Goal: Information Seeking & Learning: Find specific fact

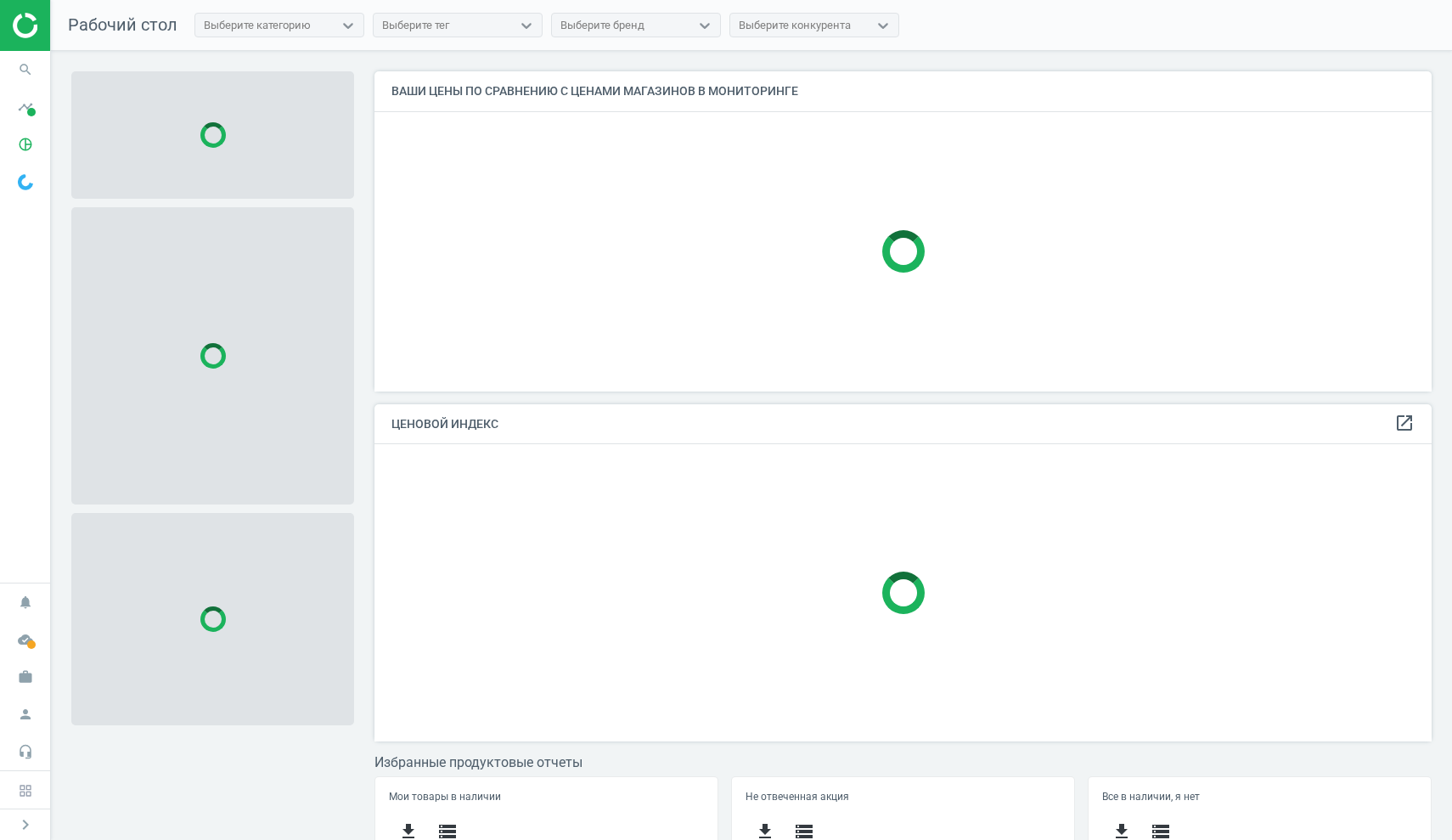
scroll to position [344, 1071]
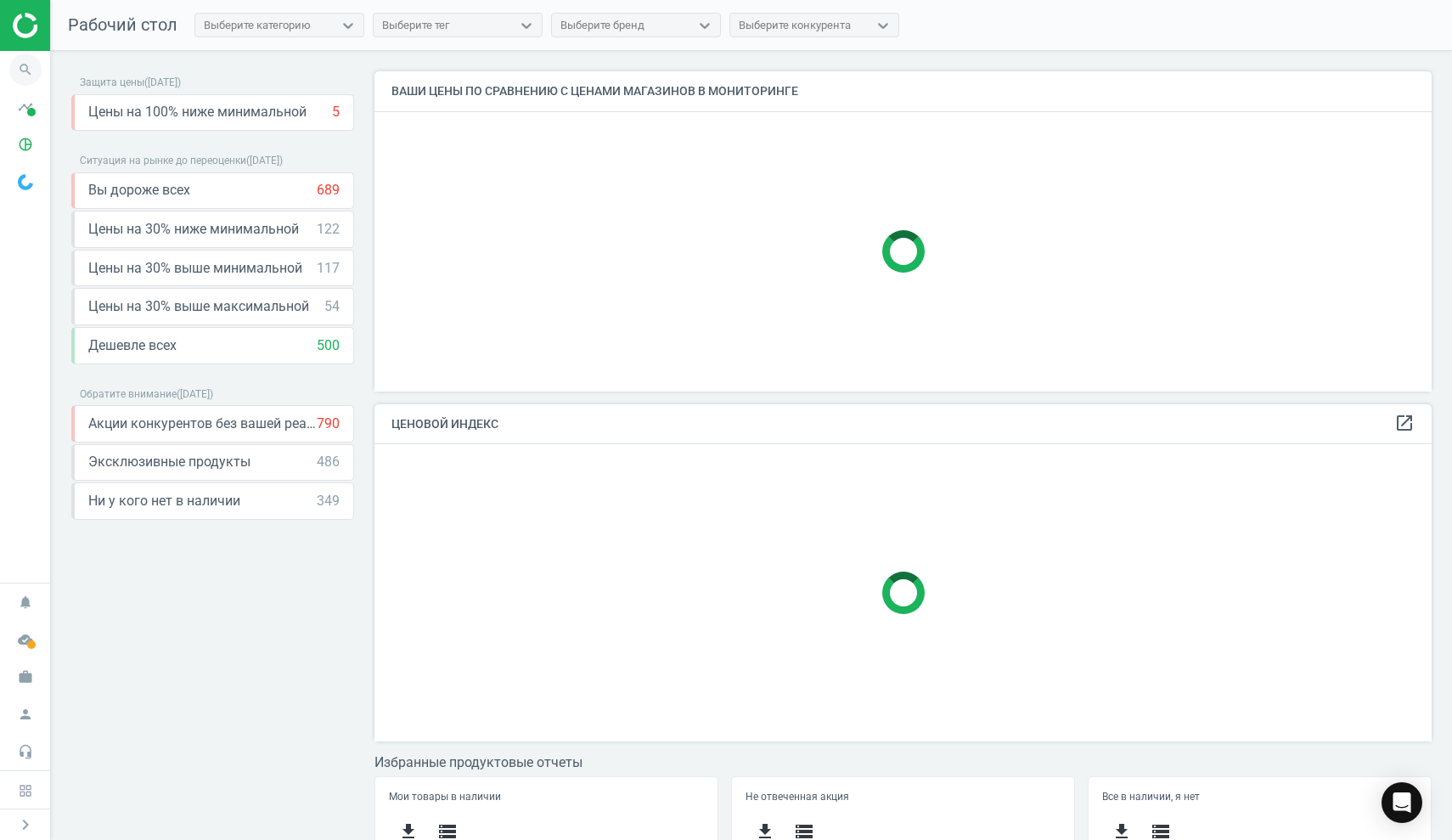
click at [26, 71] on icon "search" at bounding box center [25, 69] width 32 height 32
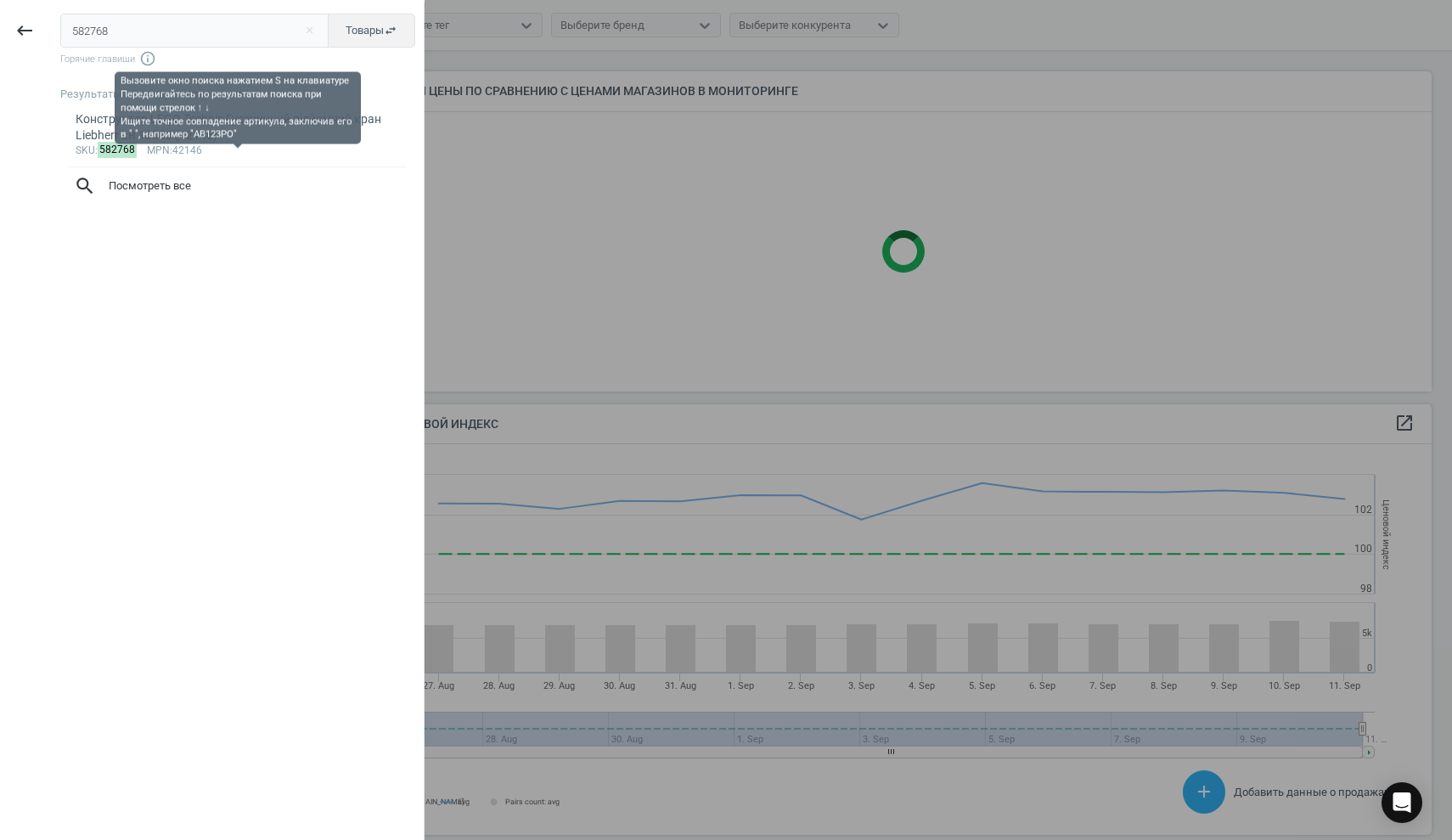
scroll to position [417, 1071]
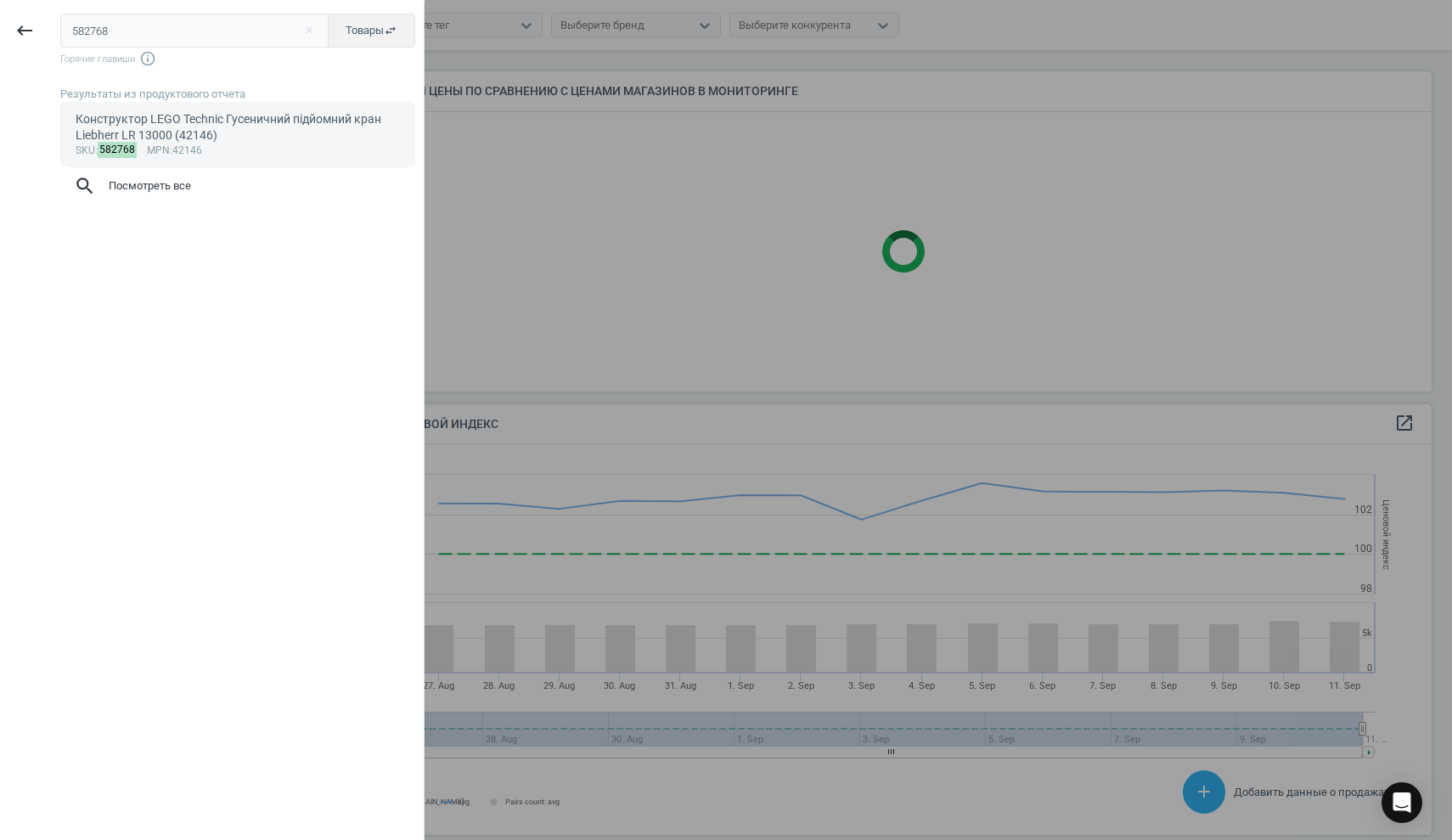
type input "582768"
click at [120, 120] on div "Конструктор LEGO Technic Гусеничний підйомний кран Liebherr LR 13000 (42146)" at bounding box center [238, 127] width 325 height 33
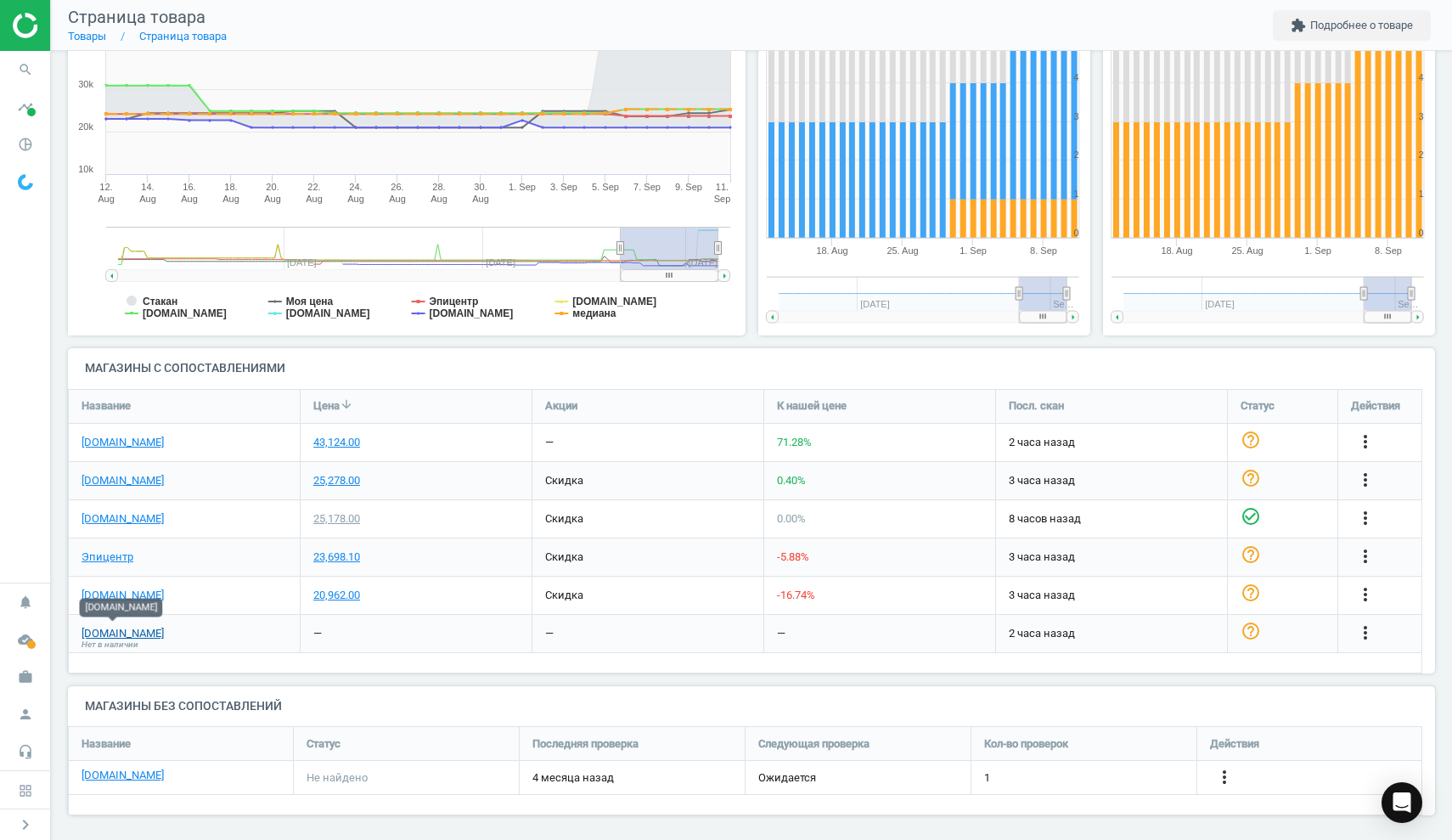
click at [124, 629] on link "[DOMAIN_NAME]" at bounding box center [123, 633] width 82 height 15
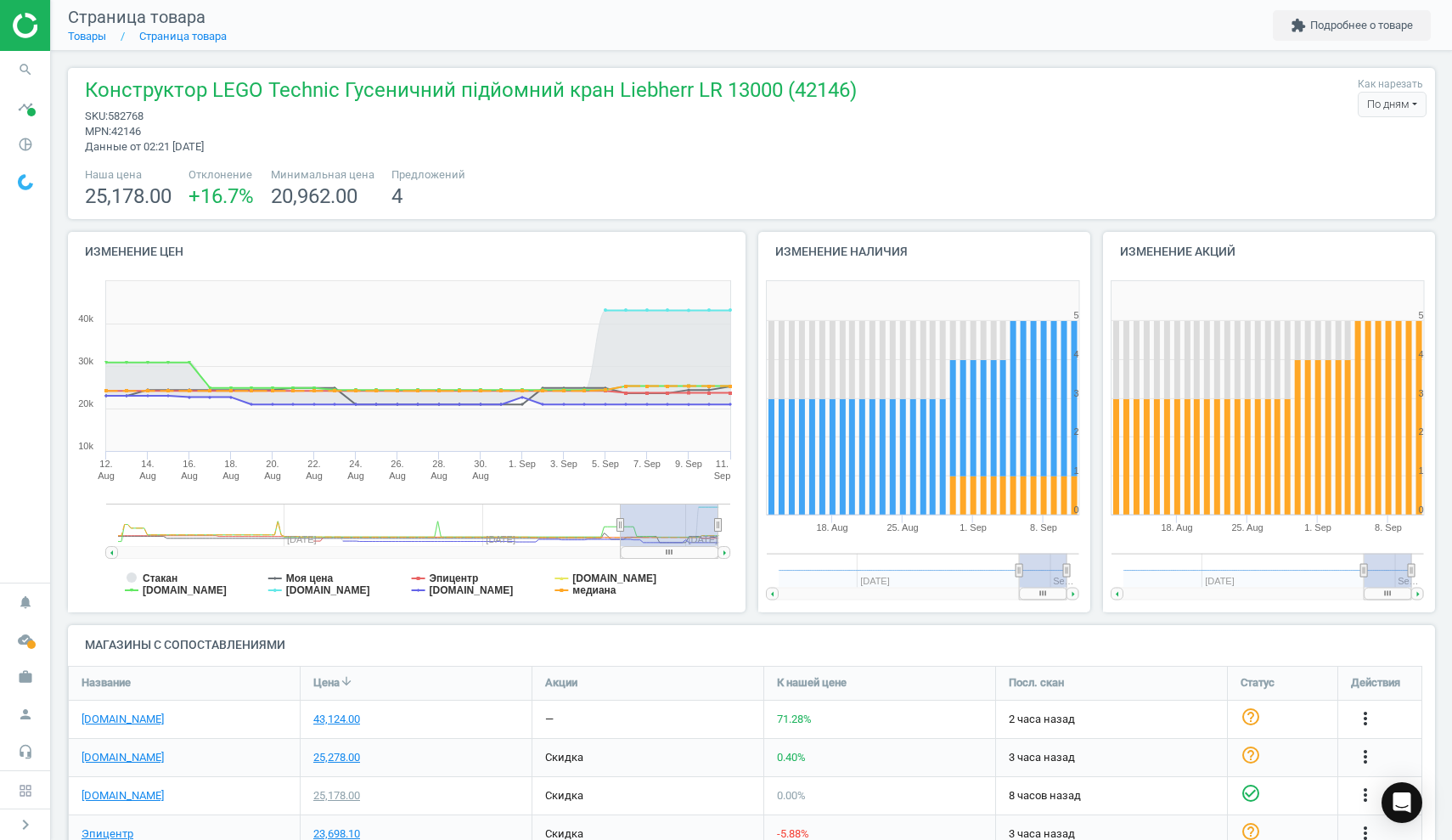
scroll to position [277, 0]
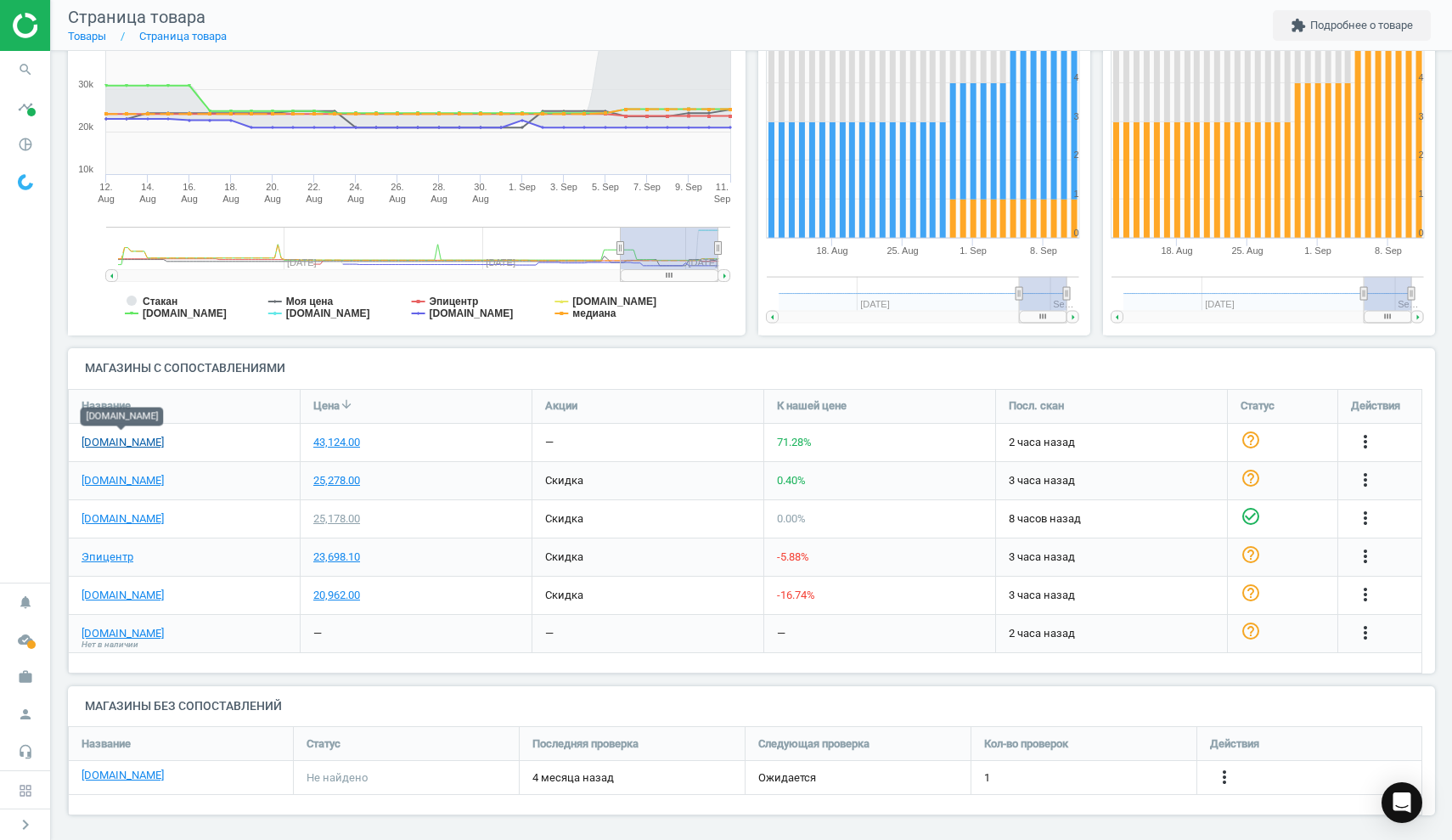
click at [132, 438] on link "[DOMAIN_NAME]" at bounding box center [123, 442] width 82 height 15
click at [115, 593] on link "[DOMAIN_NAME]" at bounding box center [123, 595] width 82 height 15
click at [106, 770] on link "[DOMAIN_NAME]" at bounding box center [123, 775] width 82 height 15
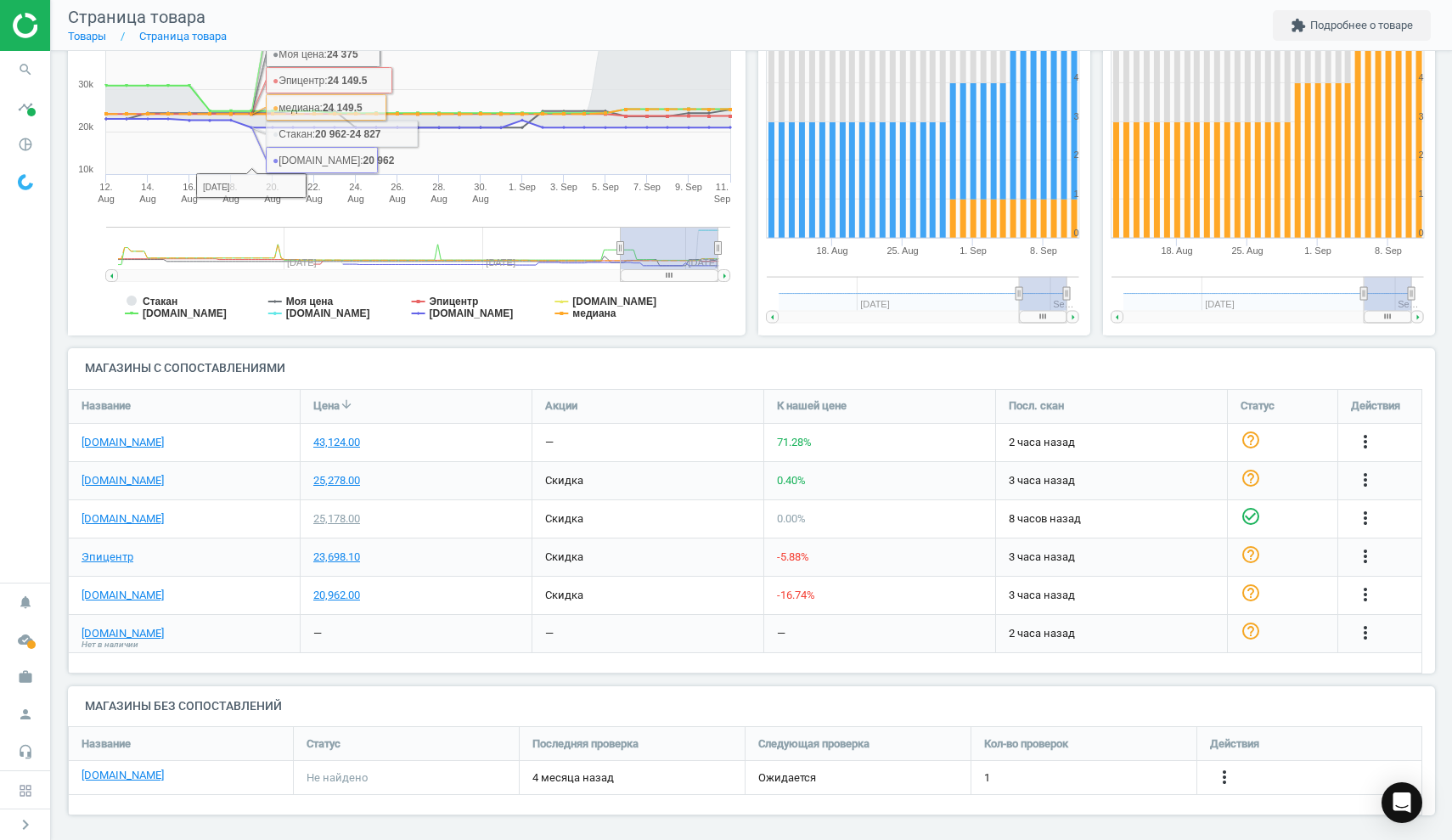
scroll to position [0, 0]
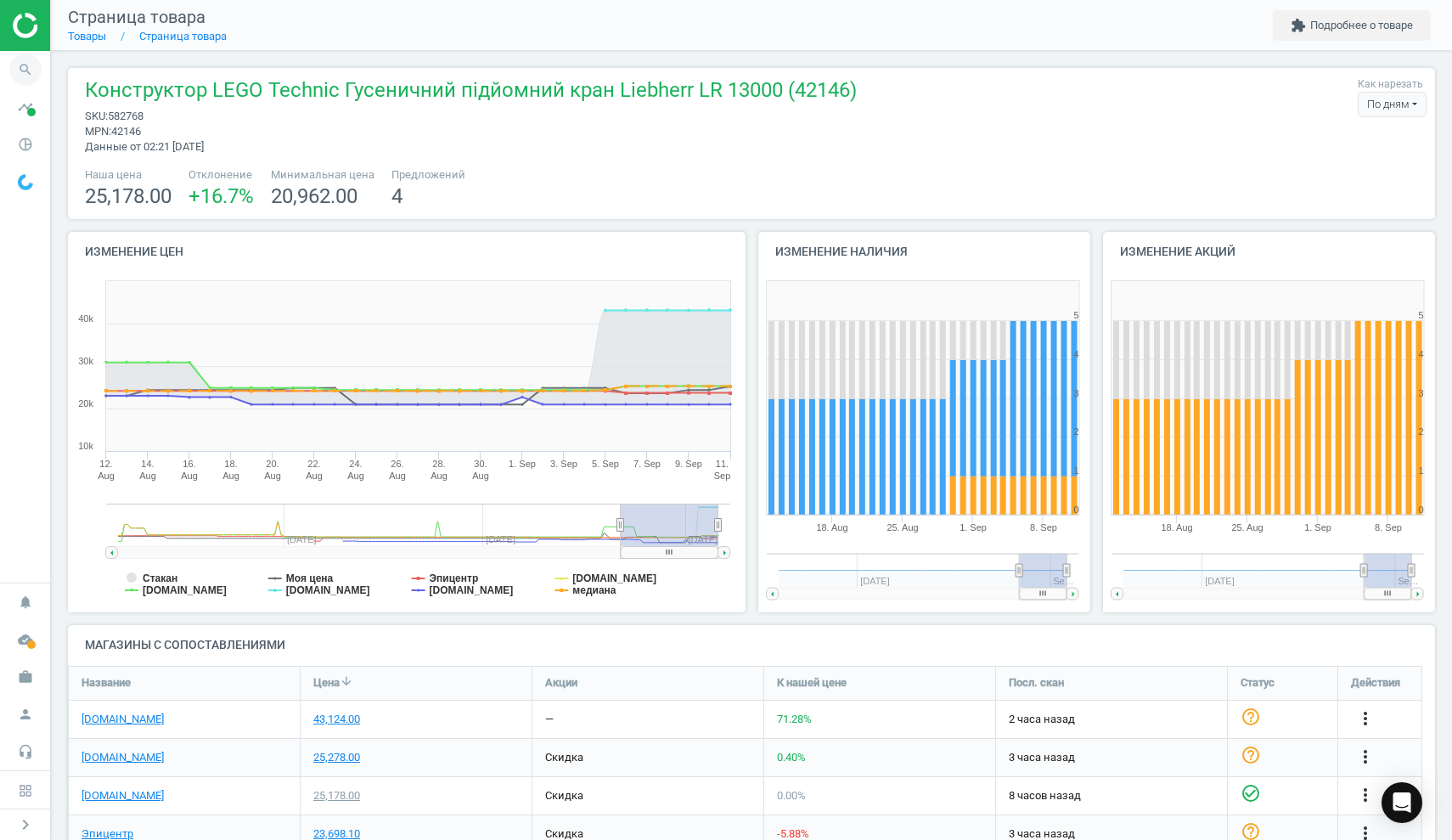
click at [18, 59] on icon "search" at bounding box center [25, 69] width 32 height 32
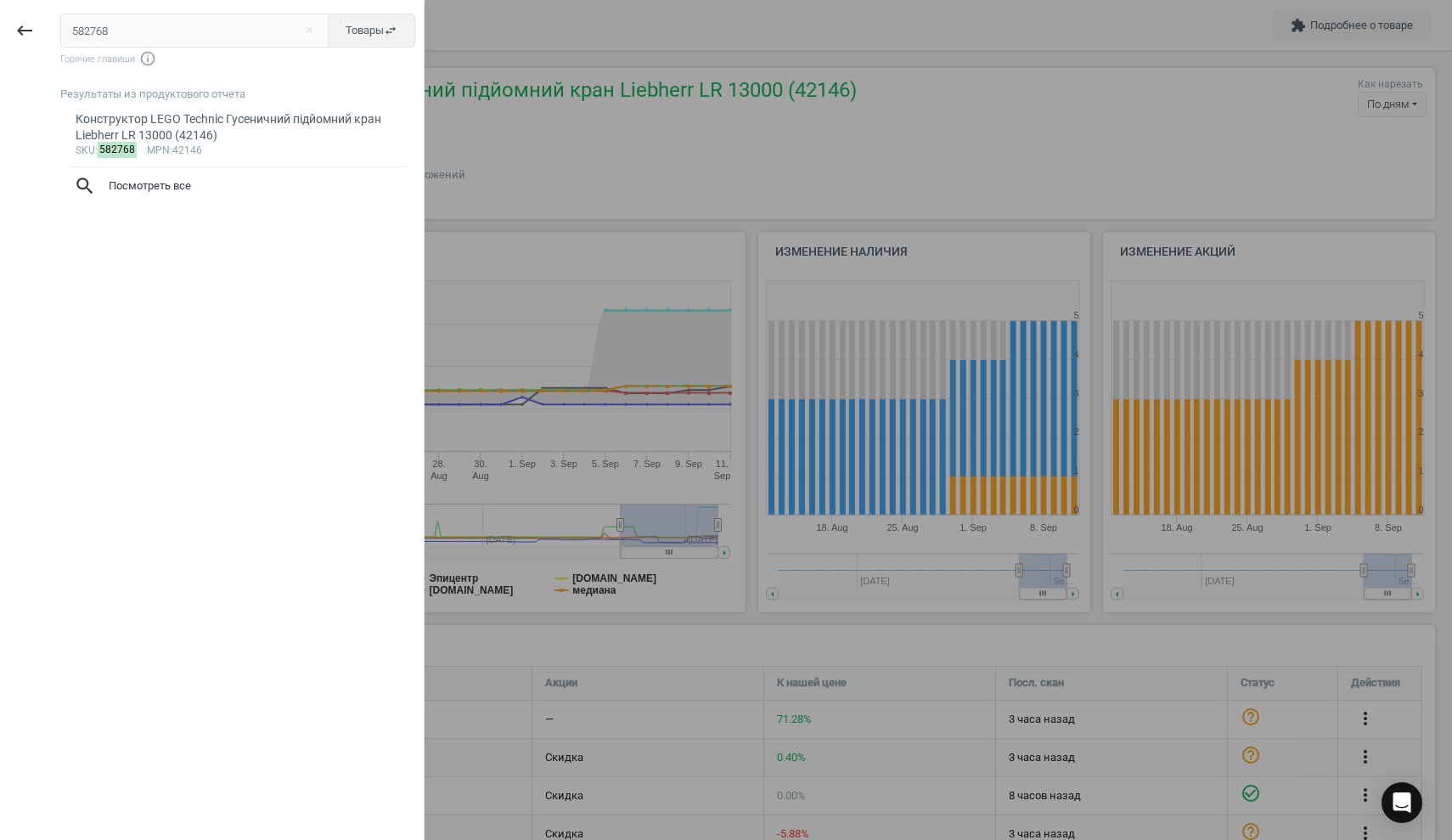
drag, startPoint x: 140, startPoint y: 25, endPoint x: 53, endPoint y: 20, distance: 86.8
click at [55, 20] on div "582768 close Товары swap_horiz Горячие главиши info_outline Результаты из проду…" at bounding box center [236, 423] width 374 height 840
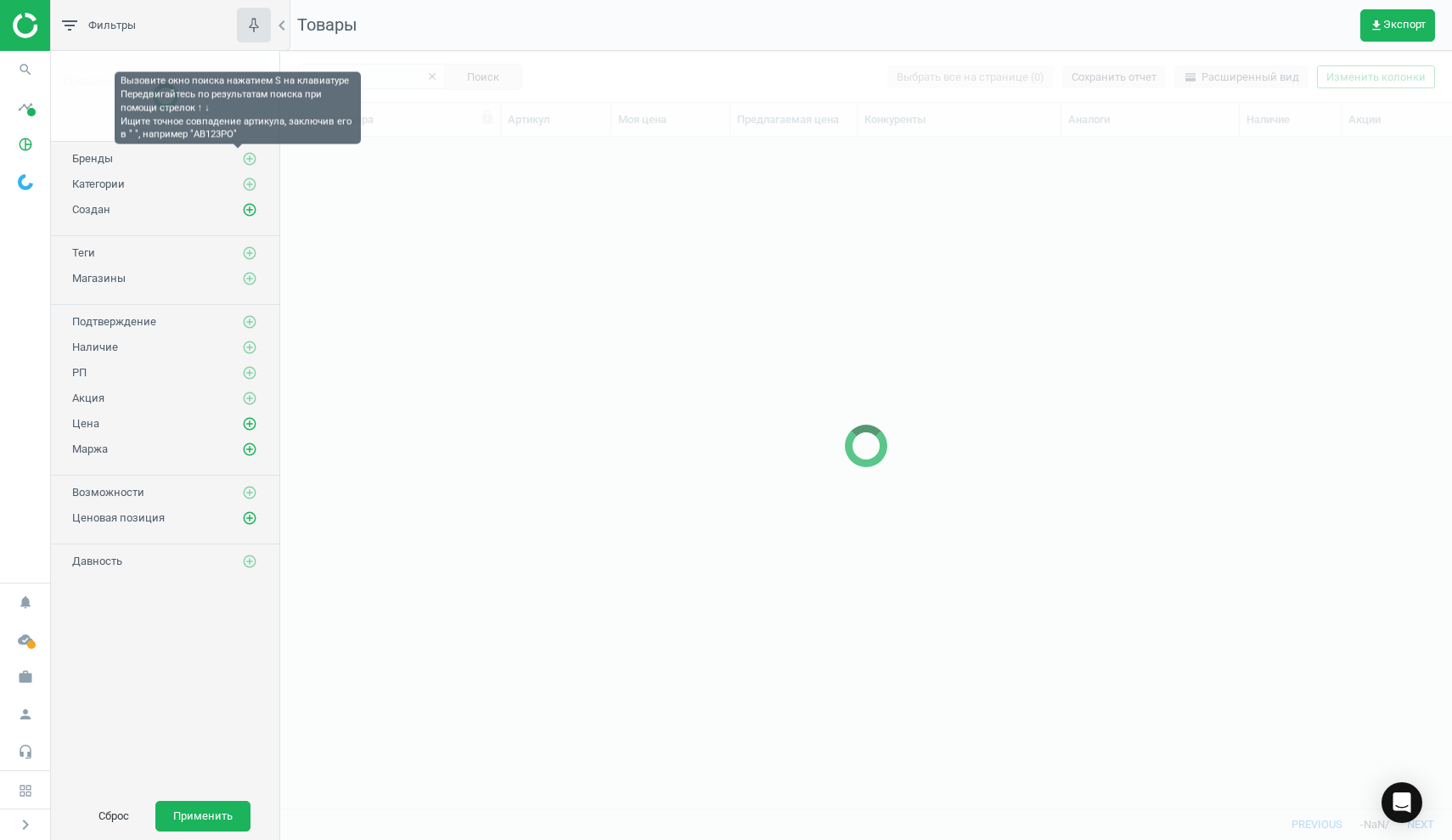
scroll to position [646, 1159]
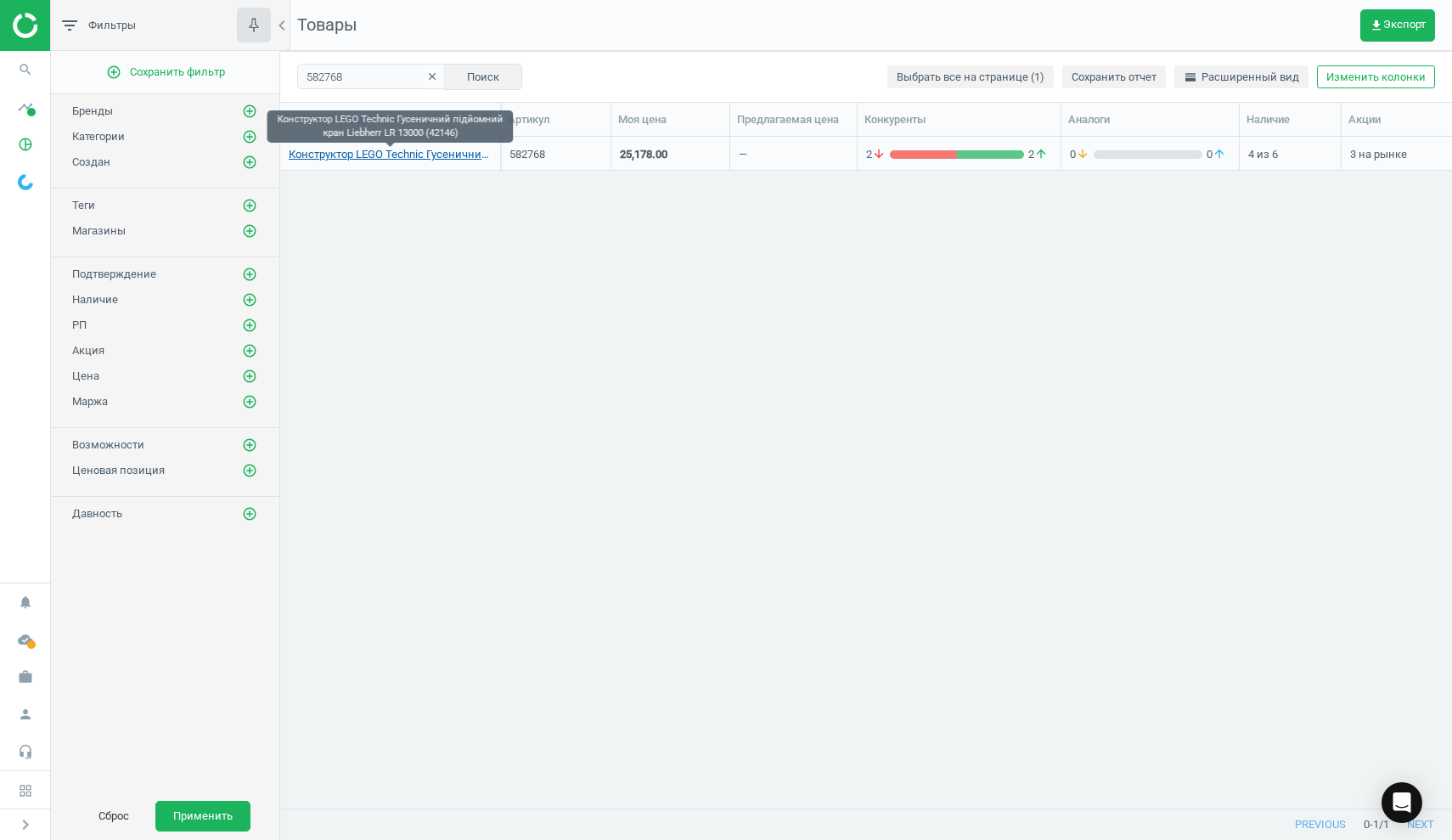
click at [427, 152] on link "Конструктор LEGO Technic Гусеничний підйомний кран Liebherr LR 13000 (42146)" at bounding box center [390, 154] width 203 height 15
